Goal: Use online tool/utility: Utilize a website feature to perform a specific function

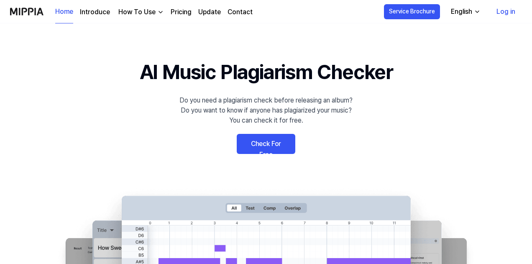
click at [267, 145] on link "Check For Free" at bounding box center [266, 144] width 59 height 20
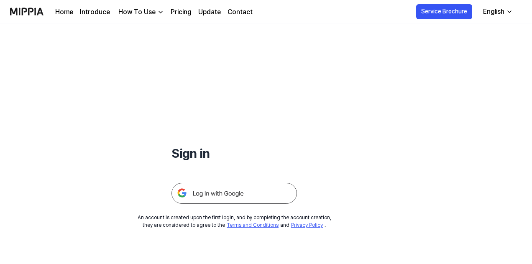
click at [226, 190] on img at bounding box center [233, 193] width 125 height 21
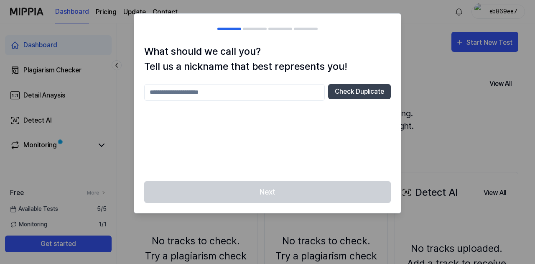
click at [280, 93] on input "text" at bounding box center [234, 92] width 181 height 17
type input "****"
click at [358, 92] on button "Check Duplicate" at bounding box center [359, 91] width 63 height 15
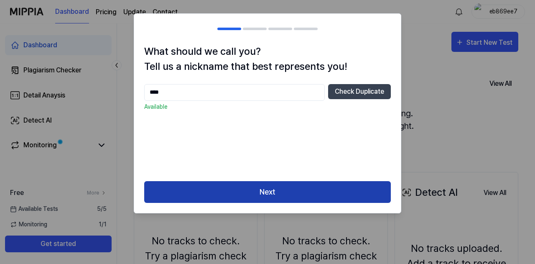
click at [273, 195] on button "Next" at bounding box center [267, 192] width 247 height 22
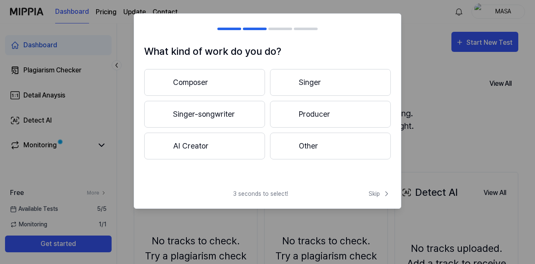
click at [222, 87] on button "Composer" at bounding box center [204, 82] width 121 height 27
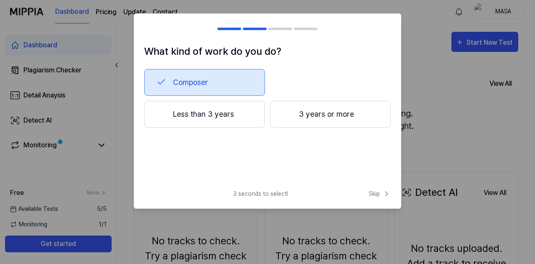
click at [299, 118] on button "3 years or more" at bounding box center [330, 114] width 121 height 27
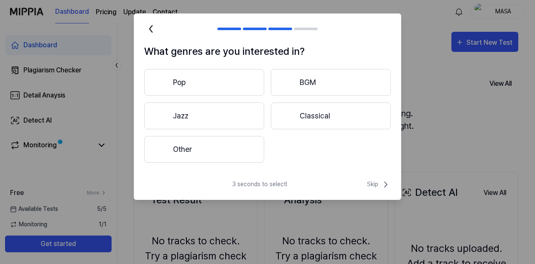
click at [214, 138] on button "Other" at bounding box center [204, 149] width 120 height 27
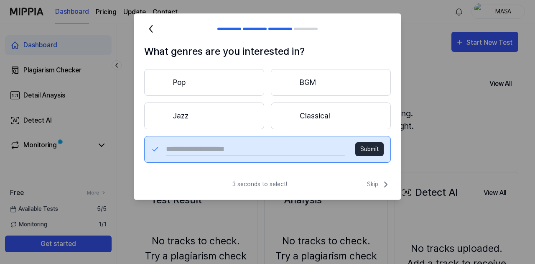
click at [230, 70] on button "Pop" at bounding box center [204, 82] width 120 height 27
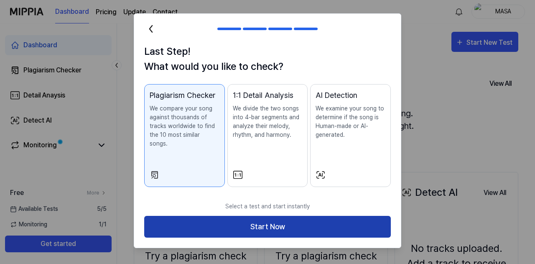
click at [292, 216] on button "Start Now" at bounding box center [267, 227] width 247 height 22
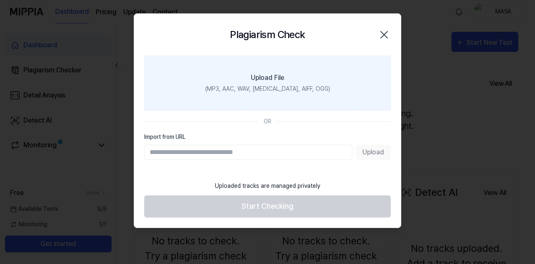
click at [268, 85] on div "(MP3, AAC, WAV, FLAC, AIFF, OGG)" at bounding box center [267, 88] width 125 height 9
click at [0, 0] on input "Upload File (MP3, AAC, WAV, FLAC, AIFF, OGG)" at bounding box center [0, 0] width 0 height 0
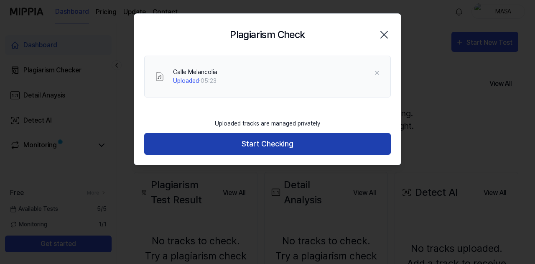
click at [267, 149] on button "Start Checking" at bounding box center [267, 144] width 247 height 22
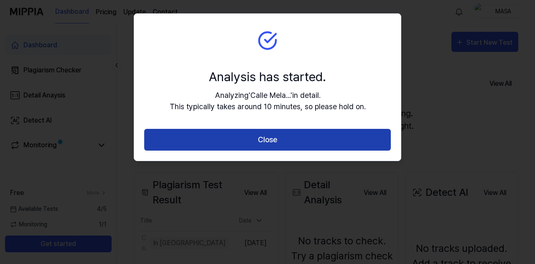
click at [277, 143] on button "Close" at bounding box center [267, 140] width 247 height 22
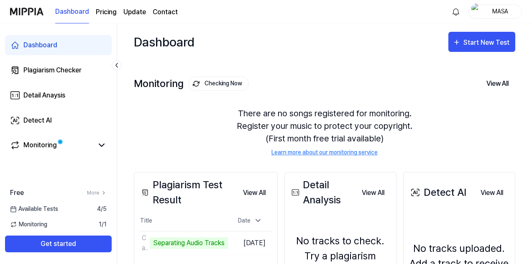
click at [464, 246] on div "No tracks uploaded. Add a track to receive new detection results." at bounding box center [459, 263] width 101 height 45
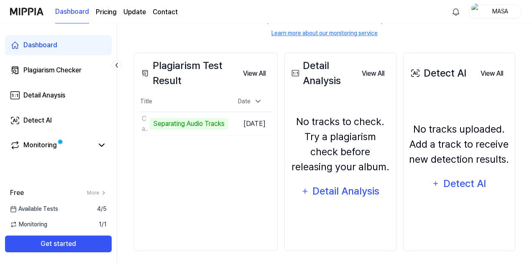
scroll to position [122, 0]
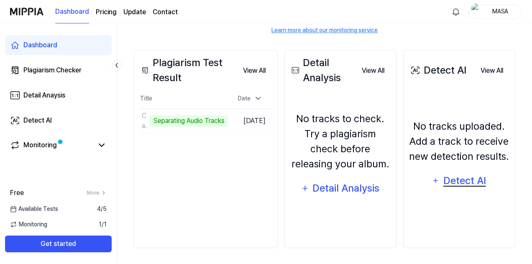
click at [468, 189] on div "Detect AI" at bounding box center [464, 181] width 45 height 16
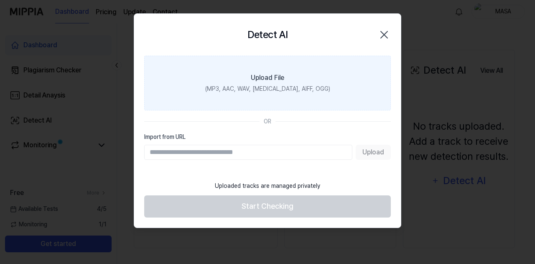
click at [269, 86] on div "(MP3, AAC, WAV, FLAC, AIFF, OGG)" at bounding box center [267, 88] width 125 height 9
click at [0, 0] on input "Upload File (MP3, AAC, WAV, FLAC, AIFF, OGG)" at bounding box center [0, 0] width 0 height 0
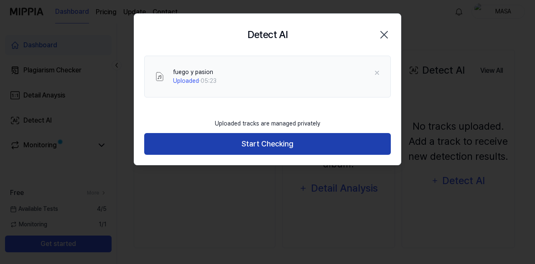
click at [257, 148] on button "Start Checking" at bounding box center [267, 144] width 247 height 22
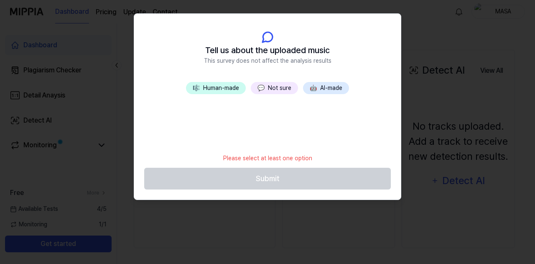
click at [216, 90] on button "🎼 Human-made" at bounding box center [216, 88] width 60 height 12
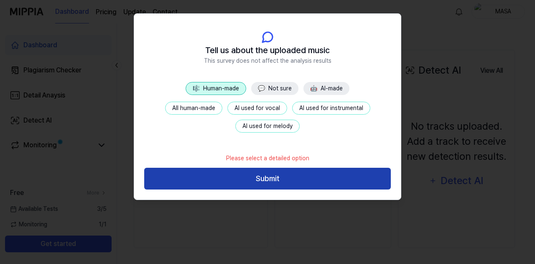
click at [272, 179] on button "Submit" at bounding box center [267, 179] width 247 height 22
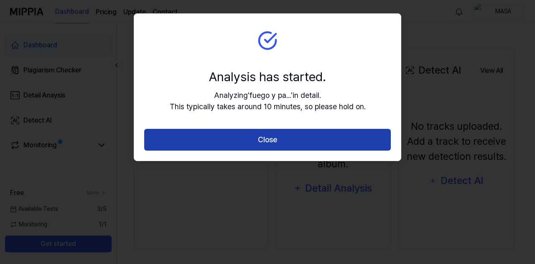
click at [266, 138] on button "Close" at bounding box center [267, 140] width 247 height 22
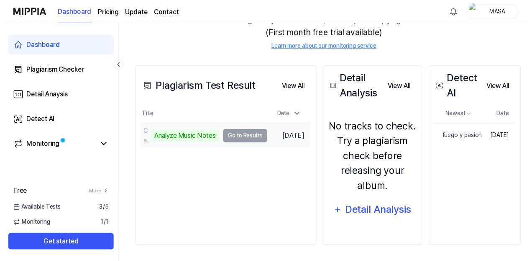
scroll to position [109, 0]
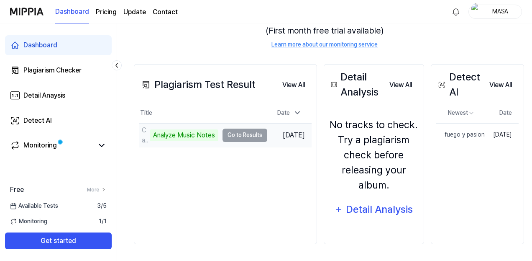
click at [246, 132] on td "Calle Melancolia Analyze Music Notes Go to Results" at bounding box center [203, 134] width 128 height 23
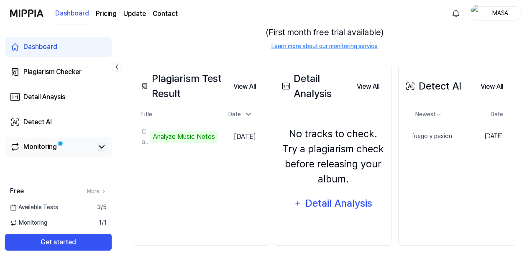
scroll to position [106, 0]
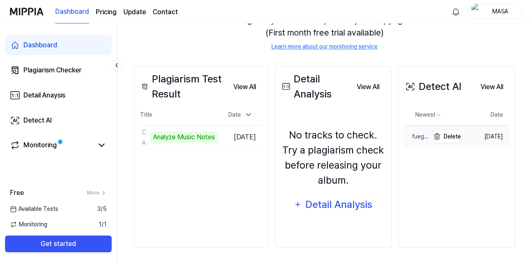
click at [419, 134] on div "fuego y pasion" at bounding box center [417, 136] width 26 height 9
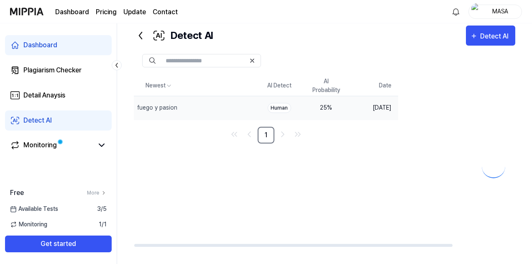
scroll to position [87, 0]
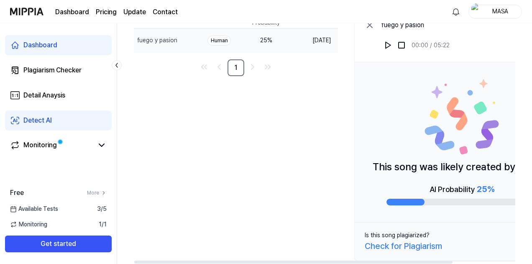
drag, startPoint x: 425, startPoint y: 259, endPoint x: 450, endPoint y: 268, distance: 27.4
click at [450, 176] on html "Dashboard Pricing Update Contact MASA Dashboard Plagiarism Checker Detail Anays…" at bounding box center [266, 45] width 532 height 264
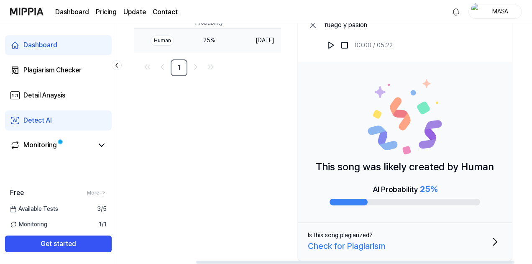
click at [472, 261] on div at bounding box center [324, 262] width 381 height 4
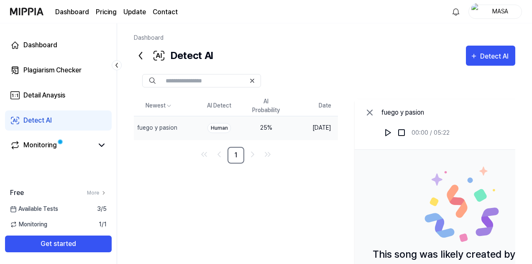
click at [141, 57] on icon at bounding box center [140, 55] width 13 height 13
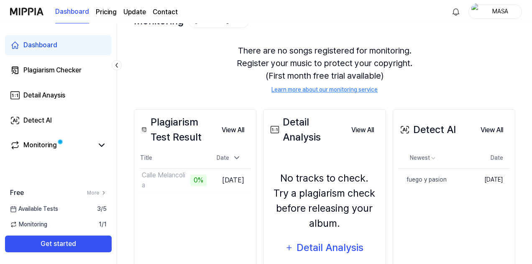
scroll to position [106, 0]
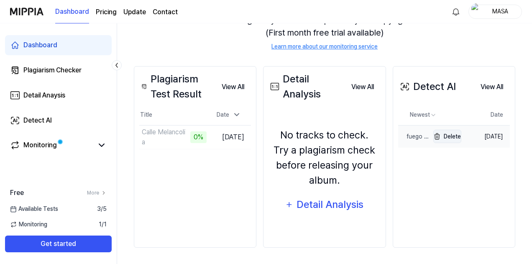
click at [447, 138] on button "Delete" at bounding box center [447, 136] width 28 height 13
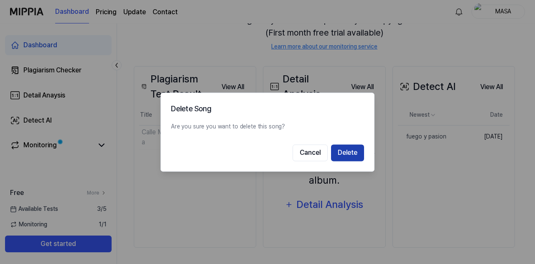
click at [346, 156] on button "Delete" at bounding box center [347, 152] width 33 height 17
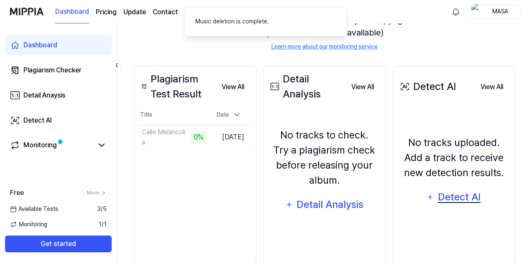
click at [440, 197] on div "Detect AI" at bounding box center [459, 197] width 45 height 16
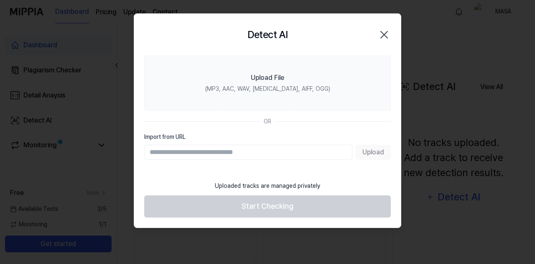
click at [368, 156] on div "Upload" at bounding box center [267, 152] width 247 height 15
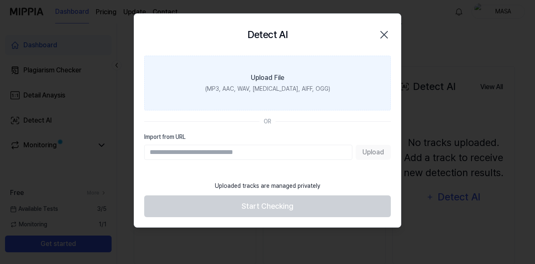
click at [294, 87] on div "(MP3, AAC, WAV, FLAC, AIFF, OGG)" at bounding box center [267, 88] width 125 height 9
click at [0, 0] on input "Upload File (MP3, AAC, WAV, FLAC, AIFF, OGG)" at bounding box center [0, 0] width 0 height 0
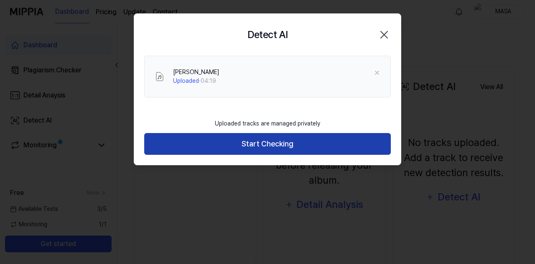
click at [267, 146] on button "Start Checking" at bounding box center [267, 144] width 247 height 22
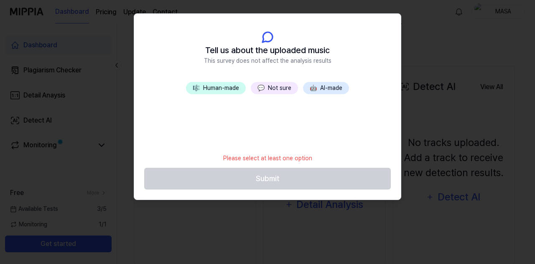
click at [210, 88] on button "🎼 Human-made" at bounding box center [216, 88] width 60 height 12
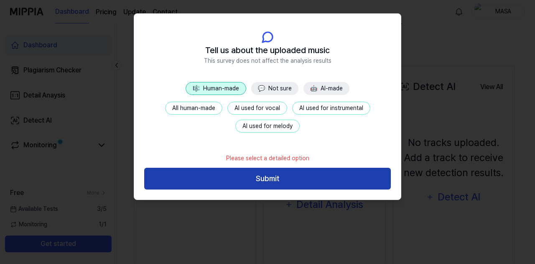
click at [249, 176] on button "Submit" at bounding box center [267, 179] width 247 height 22
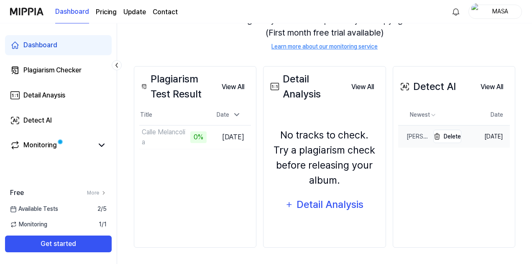
click at [417, 138] on div "YEKE YEKE" at bounding box center [413, 136] width 31 height 9
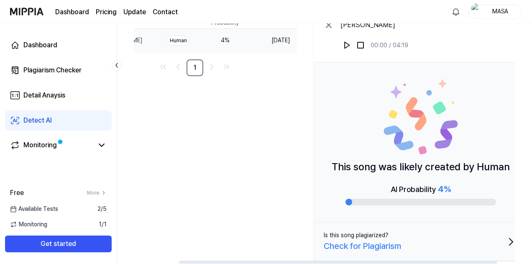
scroll to position [0, 74]
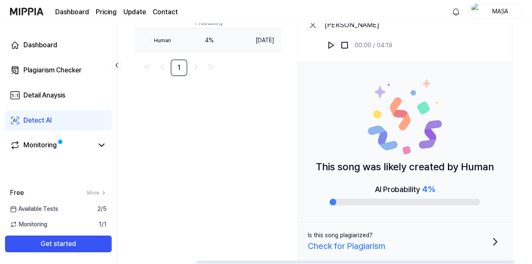
drag, startPoint x: 348, startPoint y: 261, endPoint x: 423, endPoint y: 275, distance: 76.5
click at [423, 263] on div at bounding box center [355, 262] width 318 height 3
